Goal: Transaction & Acquisition: Obtain resource

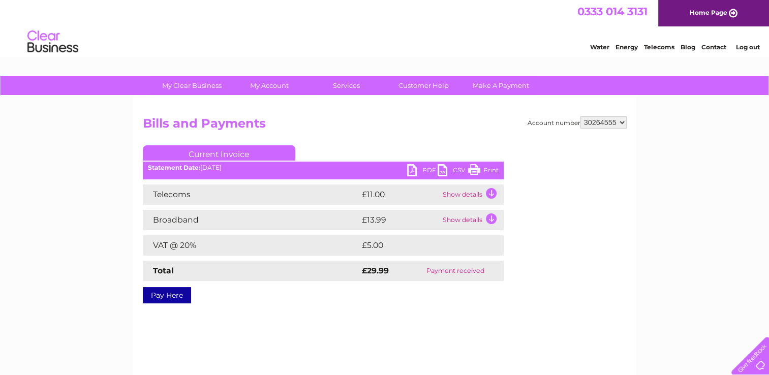
click at [361, 125] on h2 "Bills and Payments" at bounding box center [385, 125] width 484 height 19
click at [356, 130] on h2 "Bills and Payments" at bounding box center [385, 125] width 484 height 19
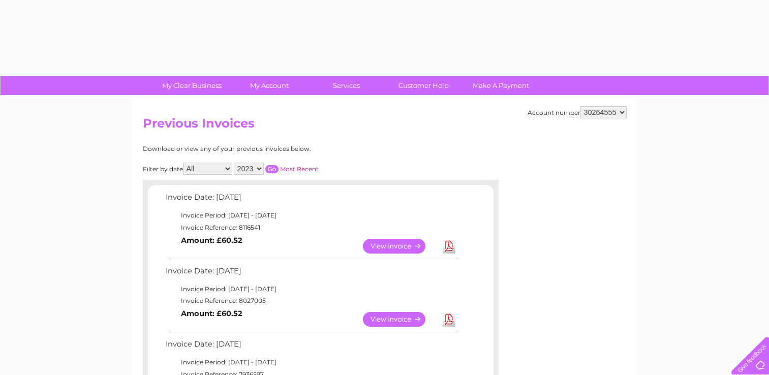
select select "2023"
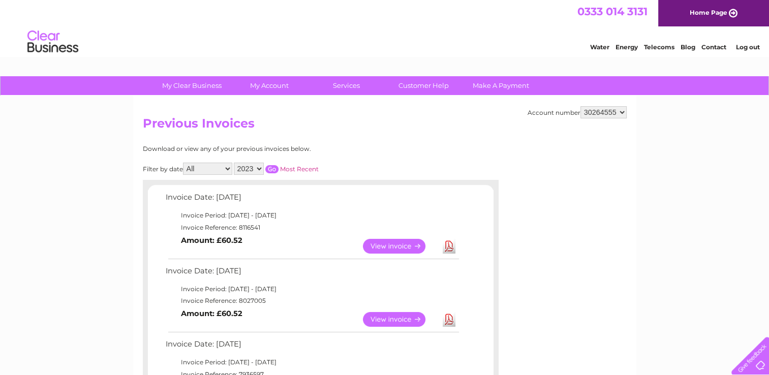
click at [271, 170] on input "button" at bounding box center [271, 169] width 13 height 8
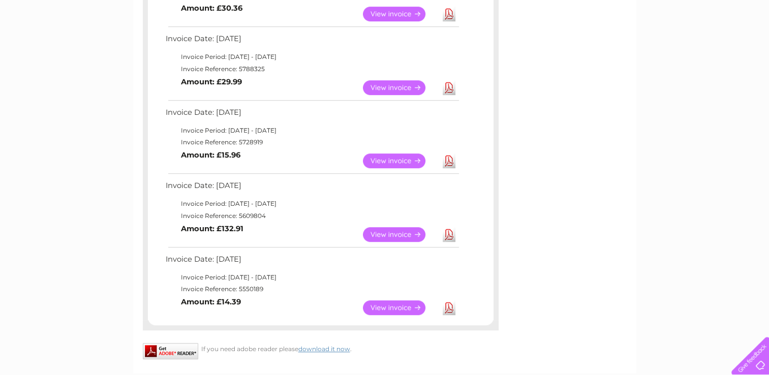
scroll to position [671, 0]
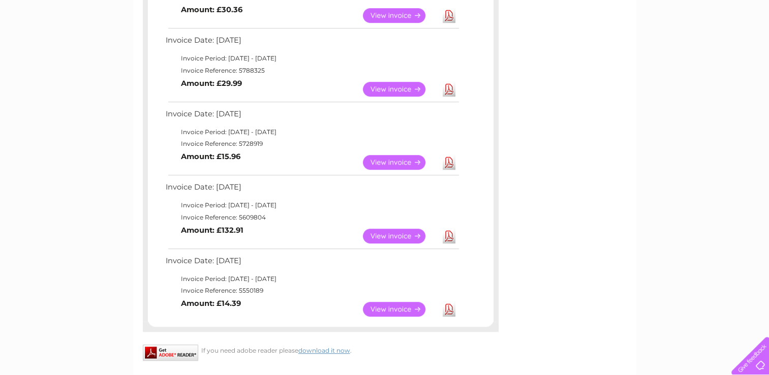
click at [401, 159] on link "View" at bounding box center [400, 162] width 75 height 15
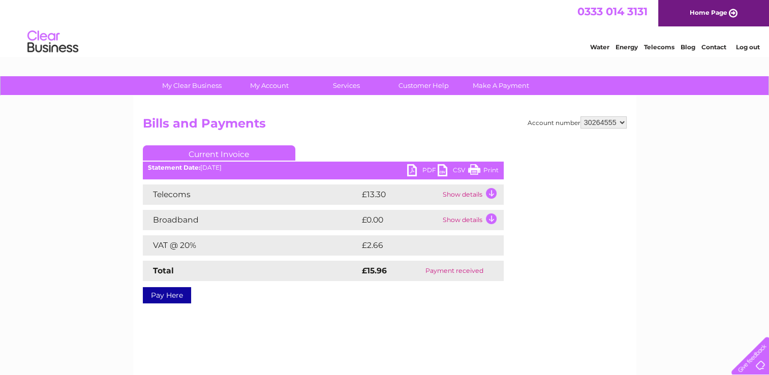
click at [407, 169] on link "PDF" at bounding box center [422, 171] width 31 height 15
